Goal: Navigation & Orientation: Find specific page/section

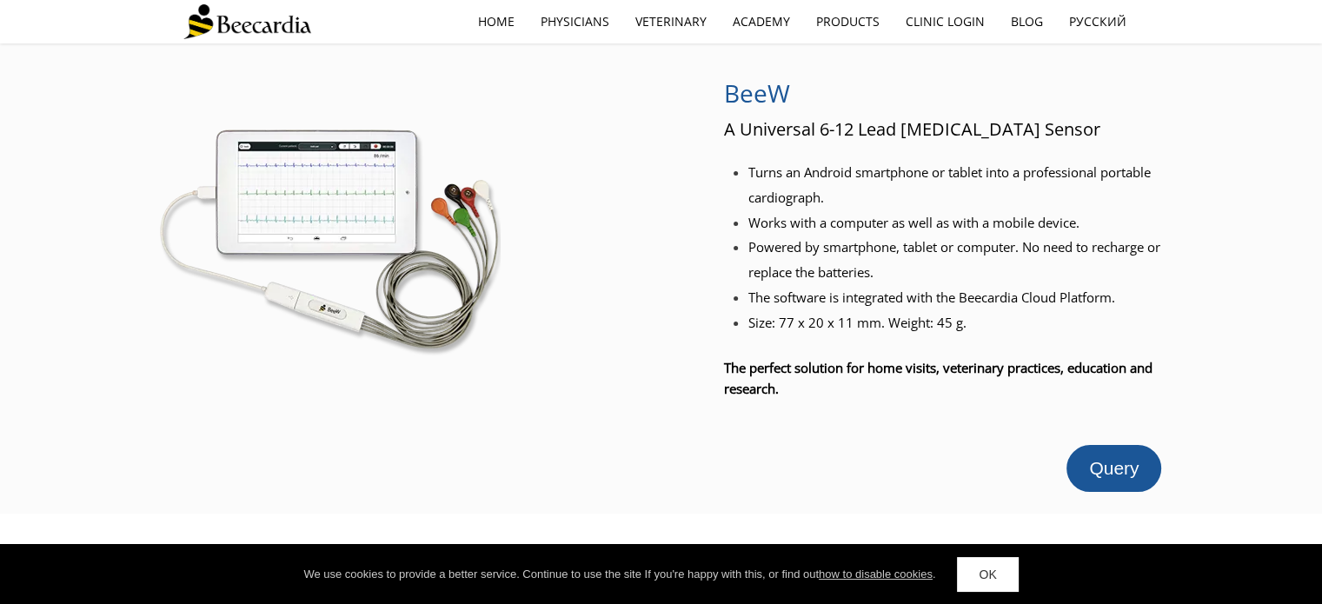
scroll to position [3, 0]
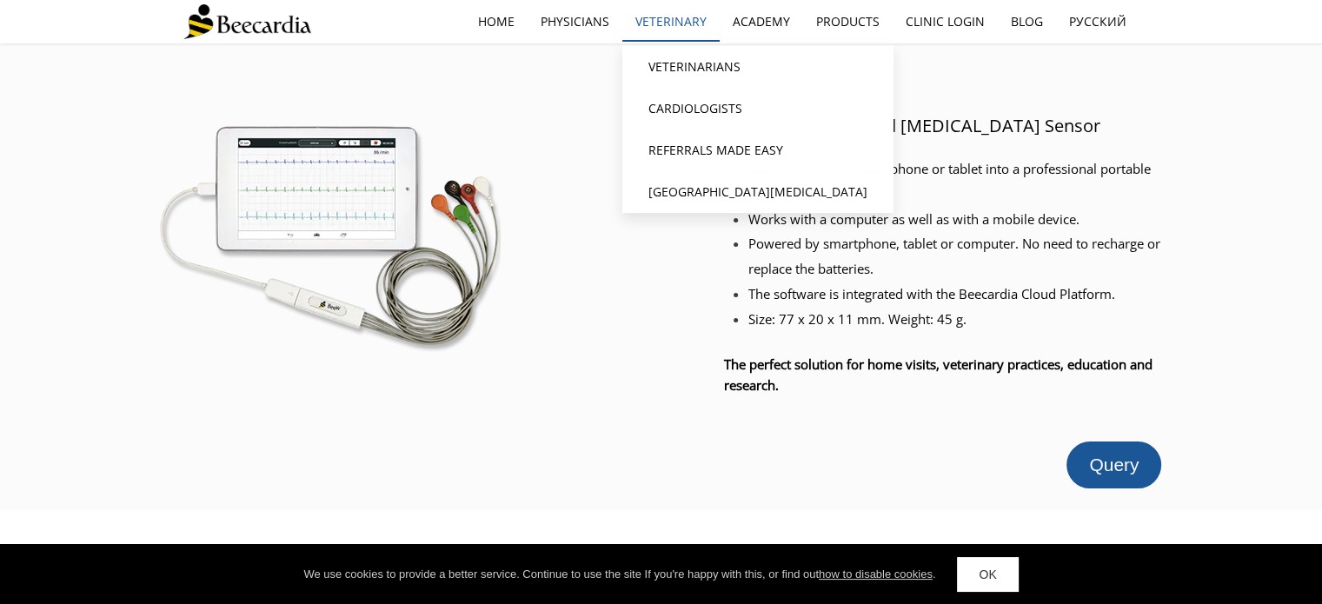
click at [674, 17] on link "Veterinary" at bounding box center [670, 22] width 97 height 40
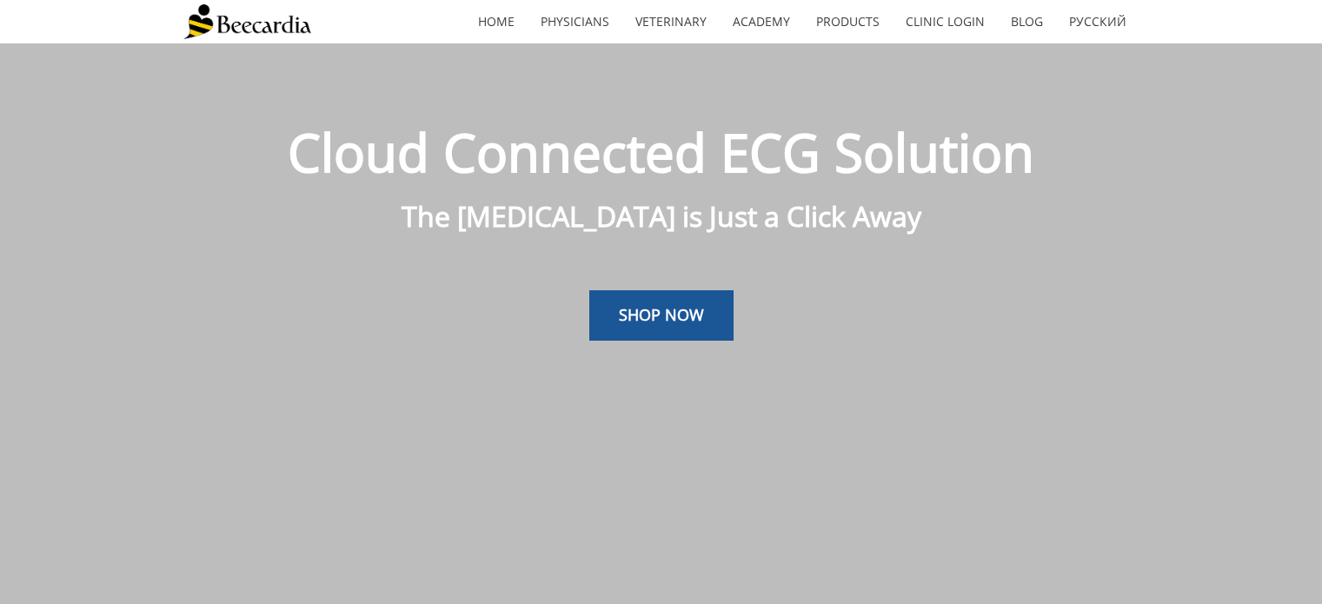
scroll to position [43, 0]
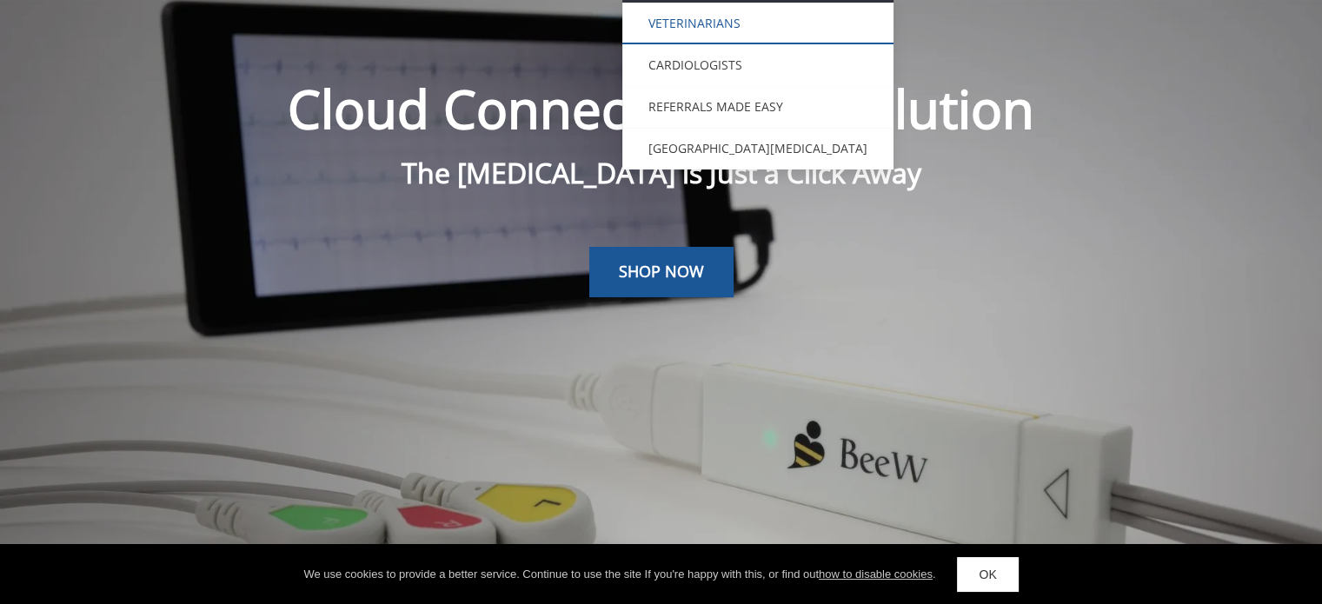
click at [693, 17] on link "Veterinarians" at bounding box center [757, 24] width 271 height 42
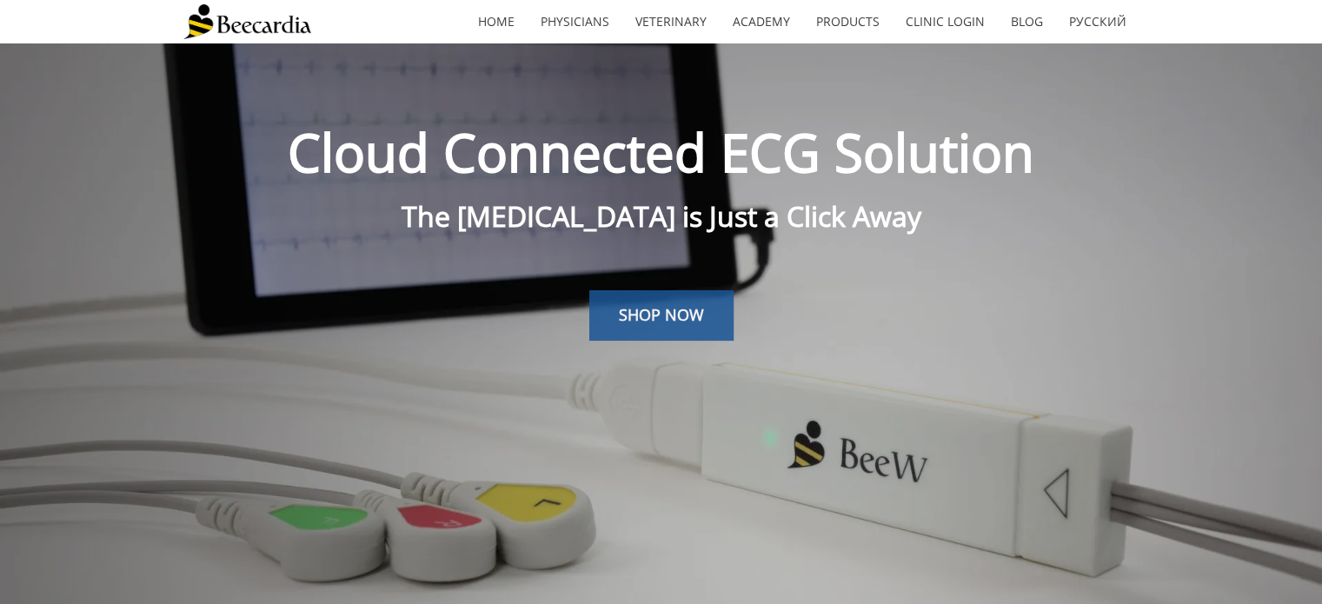
click at [679, 297] on link "SHOP NOW" at bounding box center [661, 315] width 144 height 50
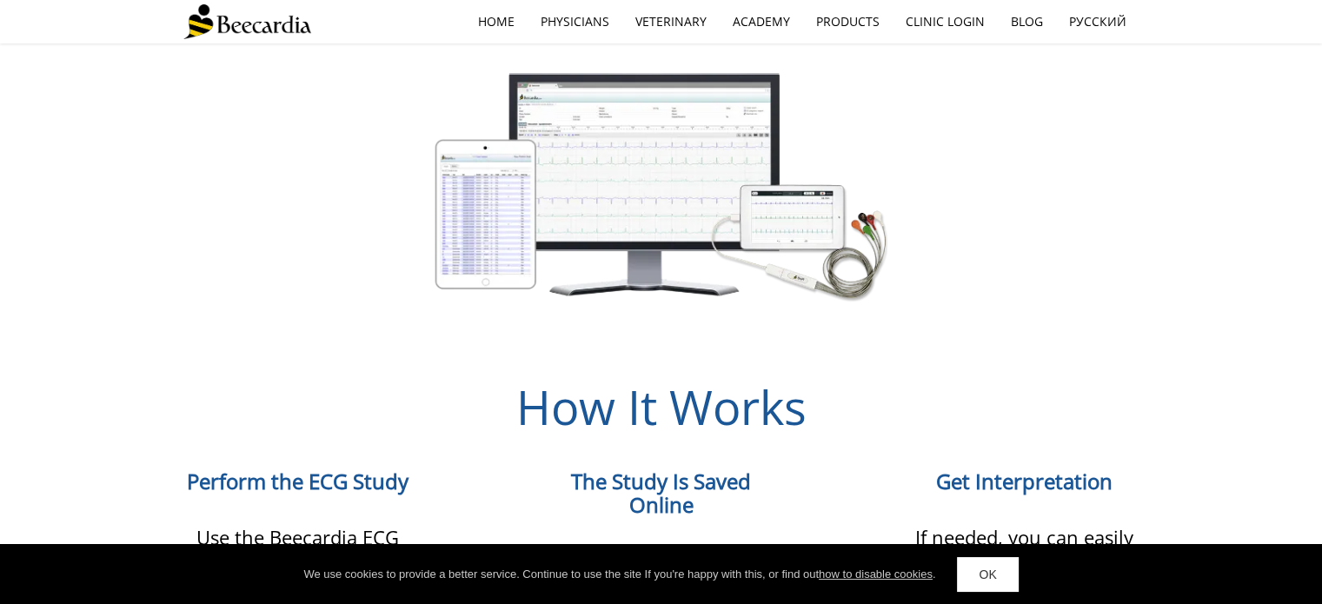
scroll to position [3589, 0]
